Goal: Task Accomplishment & Management: Use online tool/utility

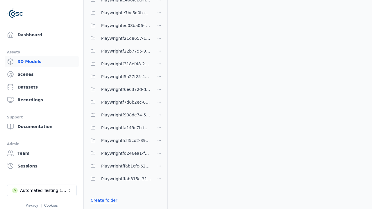
click at [102, 201] on link "Create folder" at bounding box center [104, 201] width 27 height 6
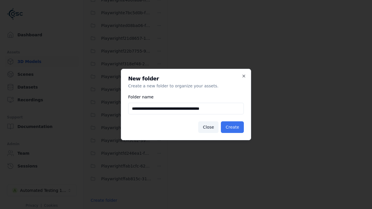
type input "**********"
click at [233, 127] on button "Create" at bounding box center [232, 127] width 23 height 12
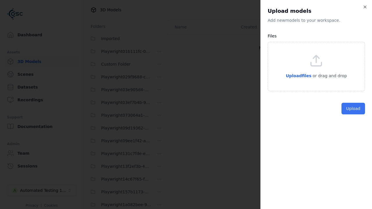
click at [354, 115] on button "Upload" at bounding box center [354, 109] width 24 height 12
